Goal: Navigation & Orientation: Find specific page/section

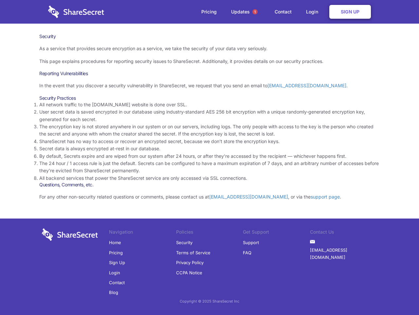
click at [210, 157] on li "By default, Secrets expire and are wiped from our system after 24 hours, or aft…" at bounding box center [209, 155] width 341 height 7
click at [255, 12] on span "1" at bounding box center [255, 11] width 5 height 5
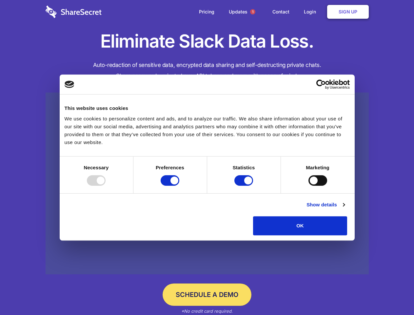
click at [105, 185] on div at bounding box center [96, 180] width 19 height 10
click at [179, 185] on input "Preferences" at bounding box center [170, 180] width 19 height 10
checkbox input "false"
click at [244, 185] on input "Statistics" at bounding box center [243, 180] width 19 height 10
checkbox input "false"
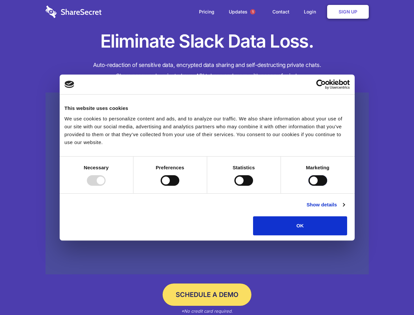
click at [308, 185] on input "Marketing" at bounding box center [317, 180] width 19 height 10
checkbox input "true"
click at [344, 208] on link "Show details" at bounding box center [325, 205] width 38 height 8
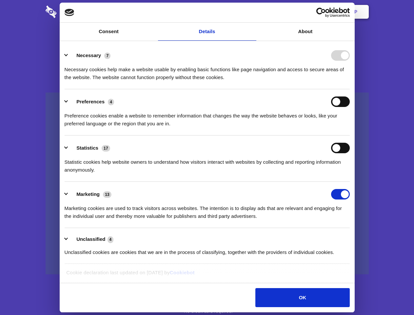
click at [350, 89] on li "Necessary 7 Necessary cookies help make a website usable by enabling basic func…" at bounding box center [207, 66] width 285 height 46
click at [252, 12] on span "1" at bounding box center [252, 11] width 5 height 5
